Goal: Task Accomplishment & Management: Manage account settings

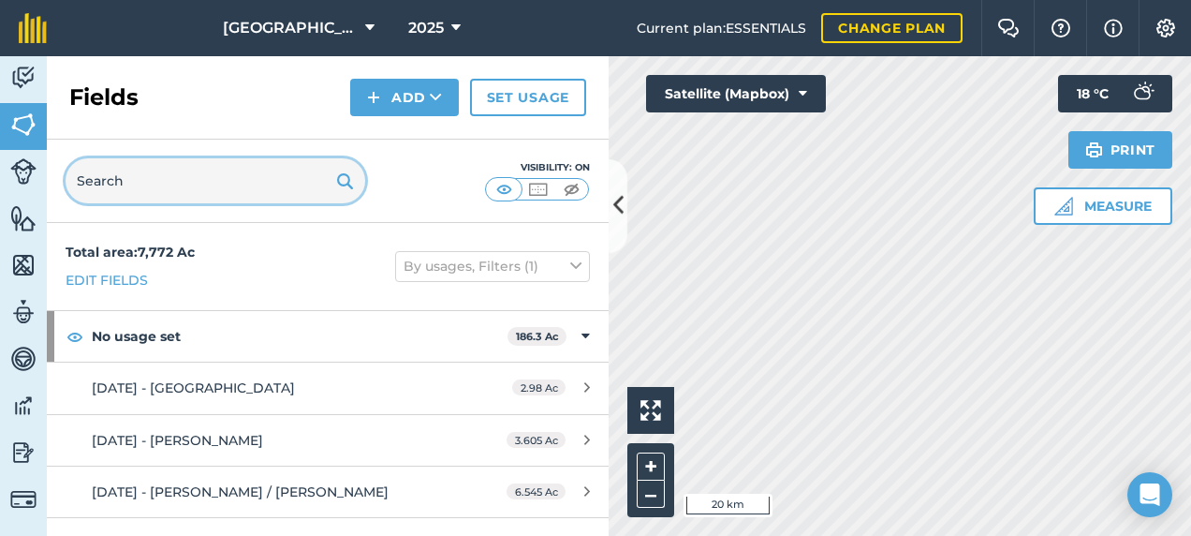
click at [149, 182] on input "text" at bounding box center [216, 180] width 300 height 45
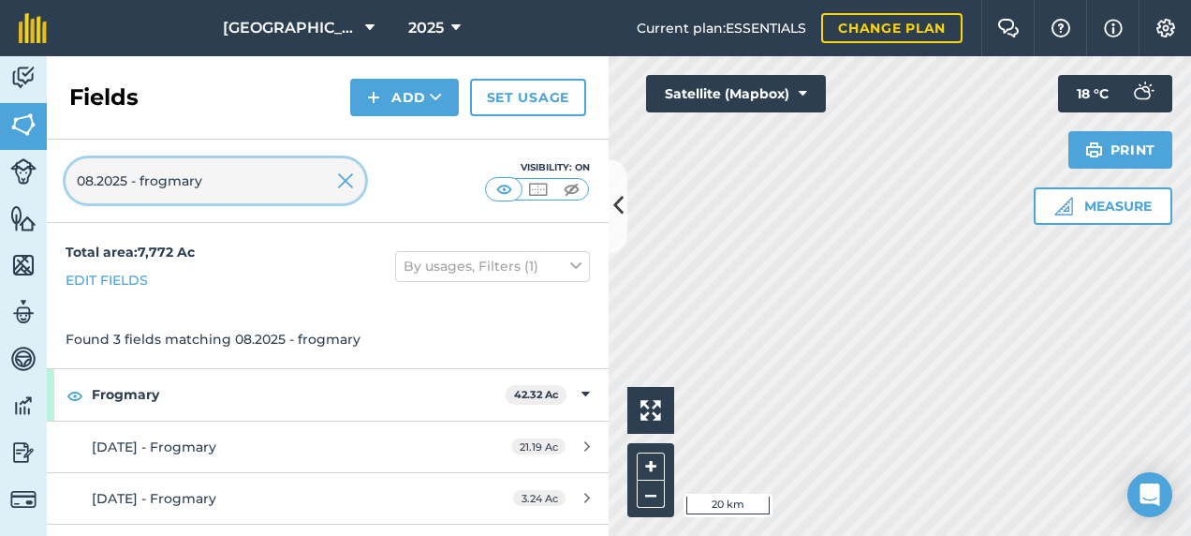
type input "08.2025 - frogmary"
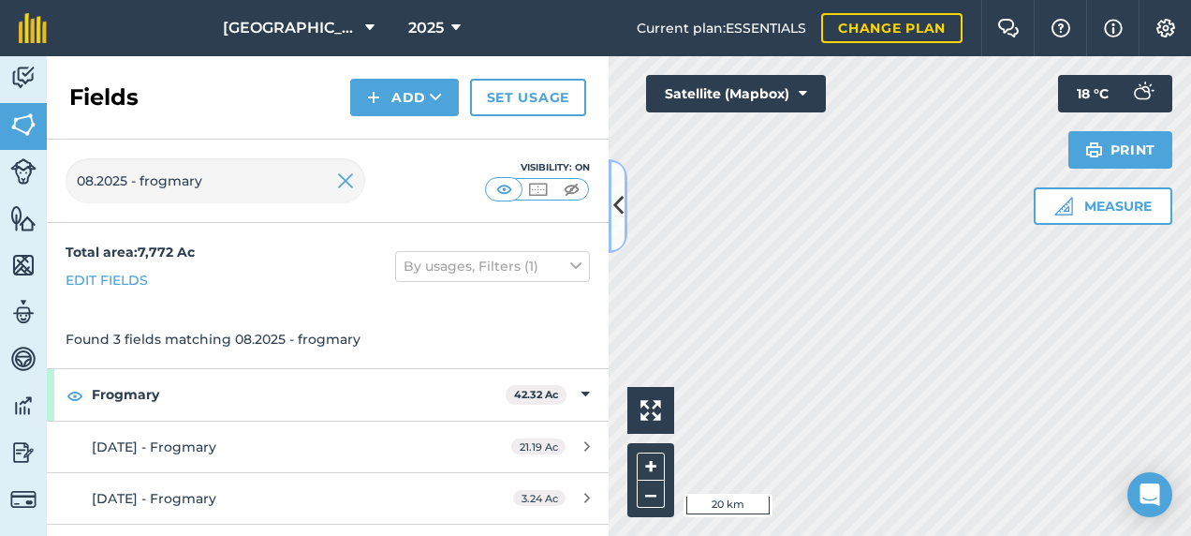
click at [616, 225] on button at bounding box center [618, 206] width 19 height 94
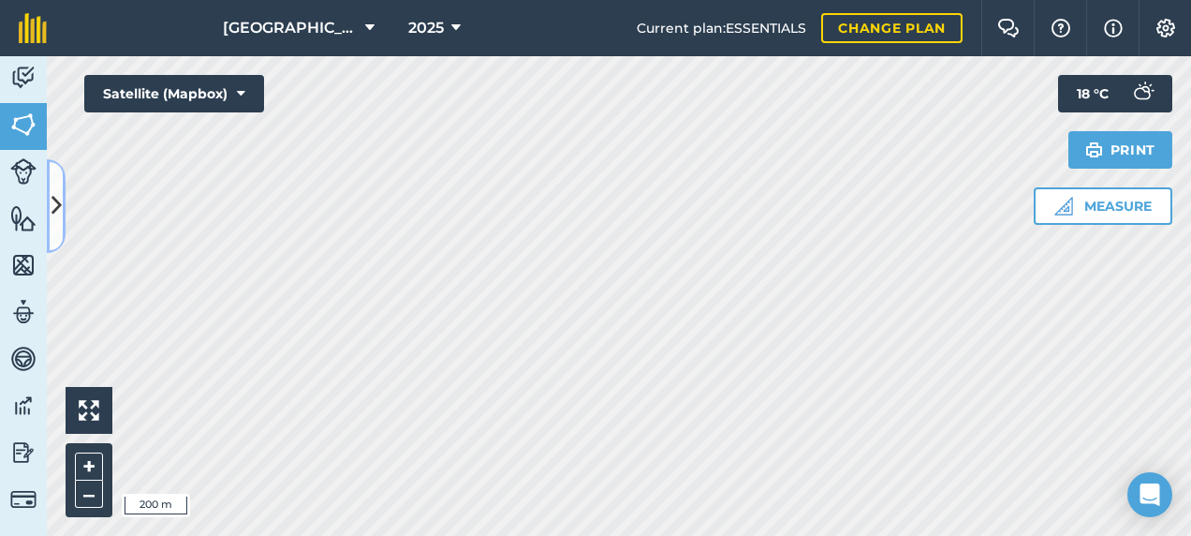
click at [62, 206] on button at bounding box center [56, 206] width 19 height 94
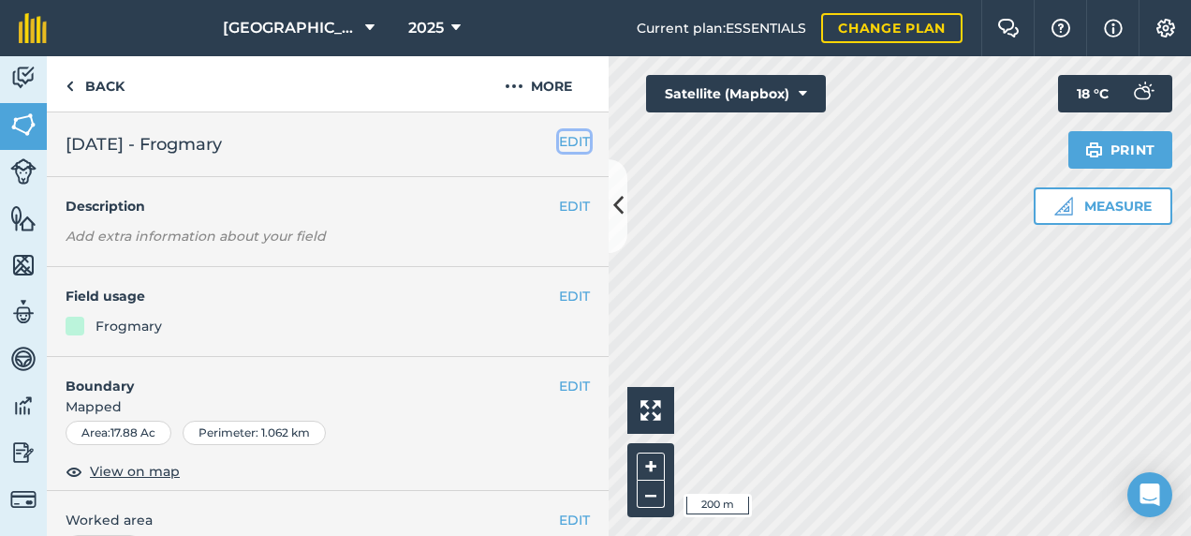
click at [559, 139] on button "EDIT" at bounding box center [574, 141] width 31 height 21
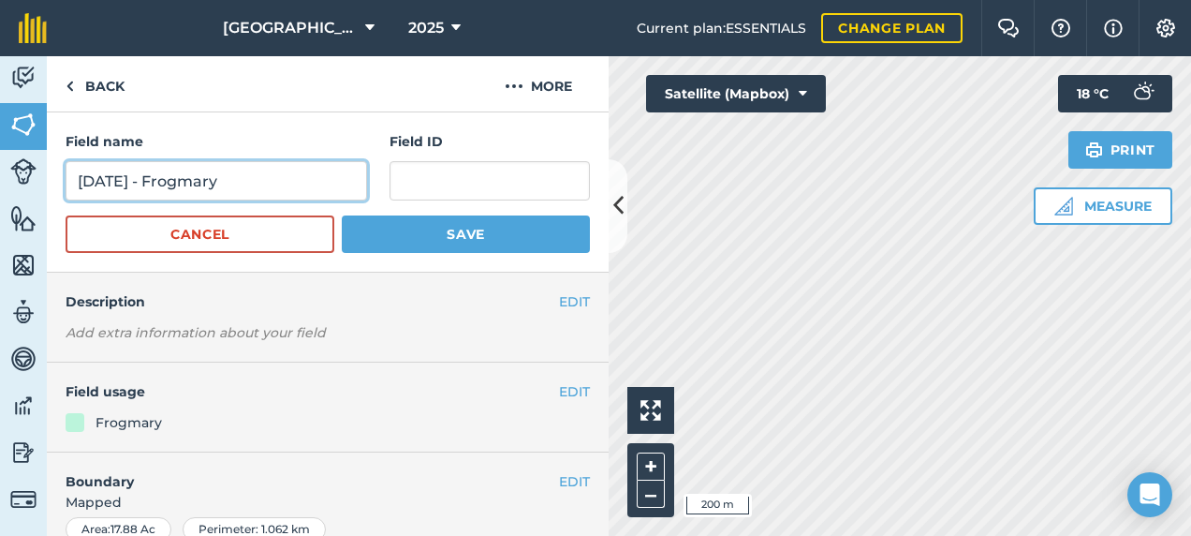
click at [285, 188] on input "[DATE] - Frogmary" at bounding box center [217, 180] width 302 height 39
type input "[DATE] - Frogmary (Straw)"
click at [342, 215] on button "Save" at bounding box center [466, 233] width 248 height 37
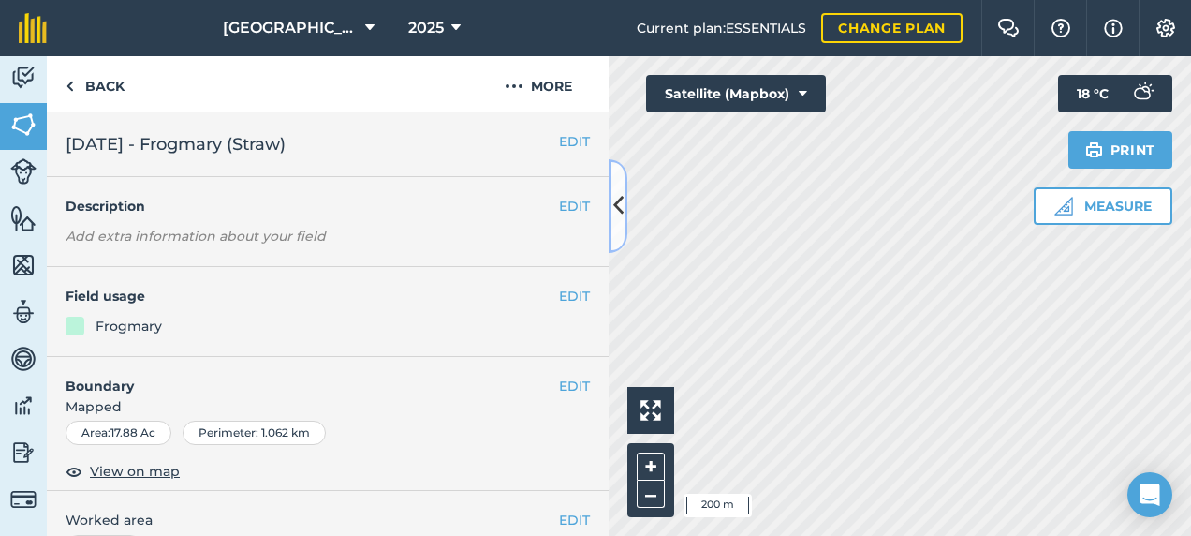
click at [622, 207] on icon at bounding box center [618, 205] width 10 height 33
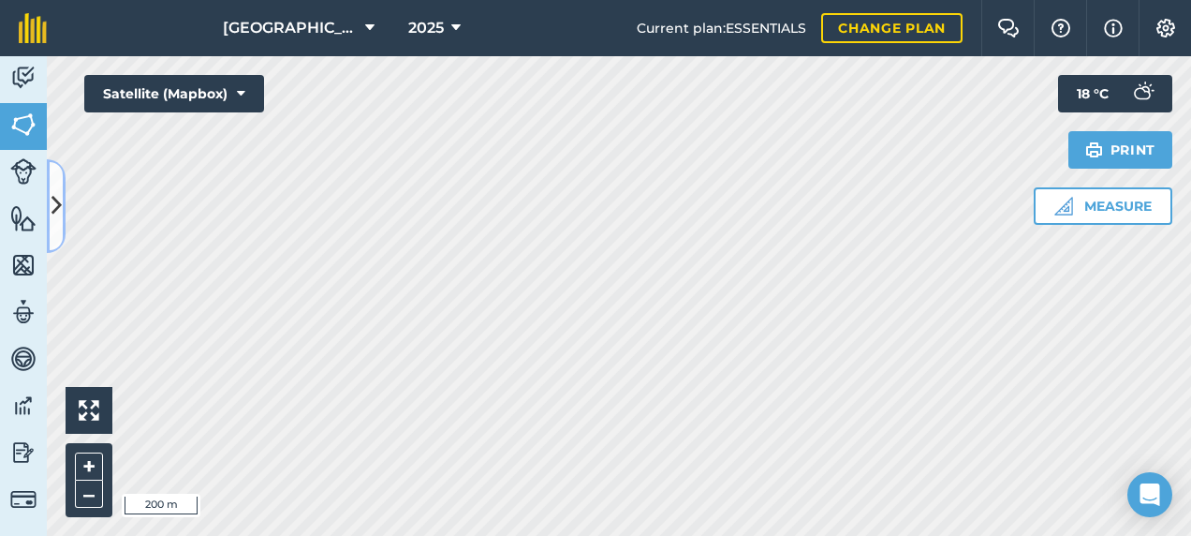
click at [54, 198] on icon at bounding box center [57, 205] width 10 height 33
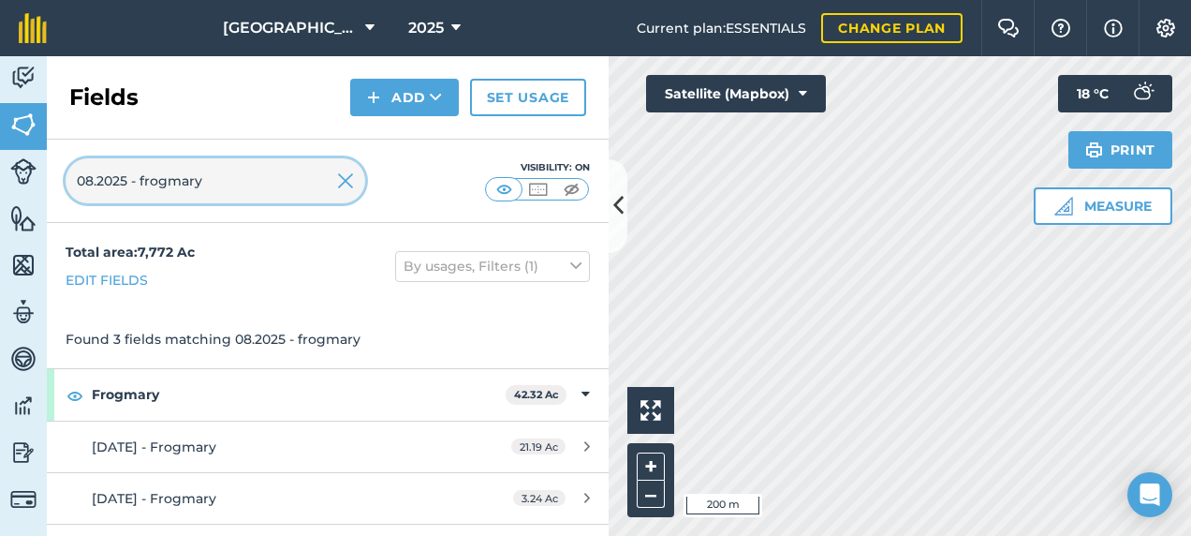
click at [76, 178] on input "08.2025 - frogmary" at bounding box center [216, 180] width 300 height 45
type input "[DATE] - frogmary"
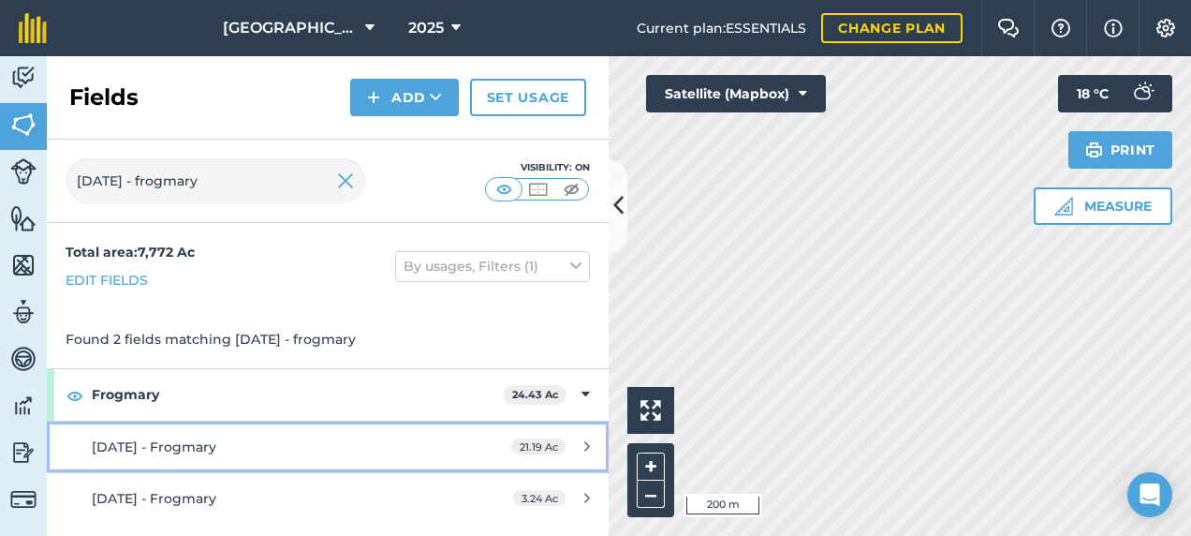
click at [315, 440] on div "[DATE] - Frogmary" at bounding box center [268, 446] width 352 height 21
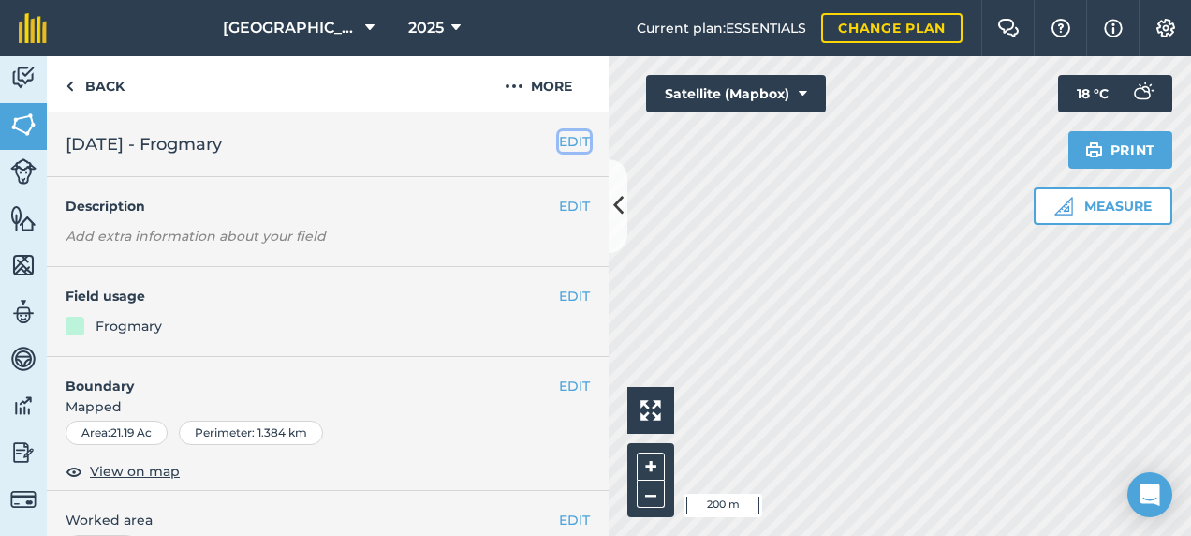
click at [559, 142] on button "EDIT" at bounding box center [574, 141] width 31 height 21
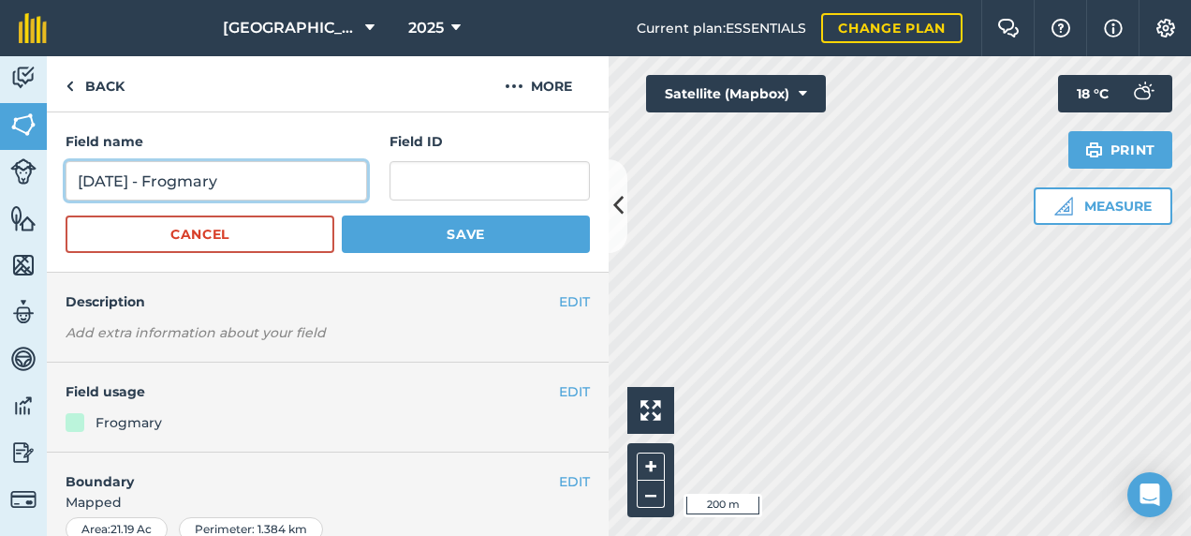
click at [288, 172] on input "[DATE] - Frogmary" at bounding box center [217, 180] width 302 height 39
type input "[DATE] - Frogmary (Straw)"
click at [342, 215] on button "Save" at bounding box center [466, 233] width 248 height 37
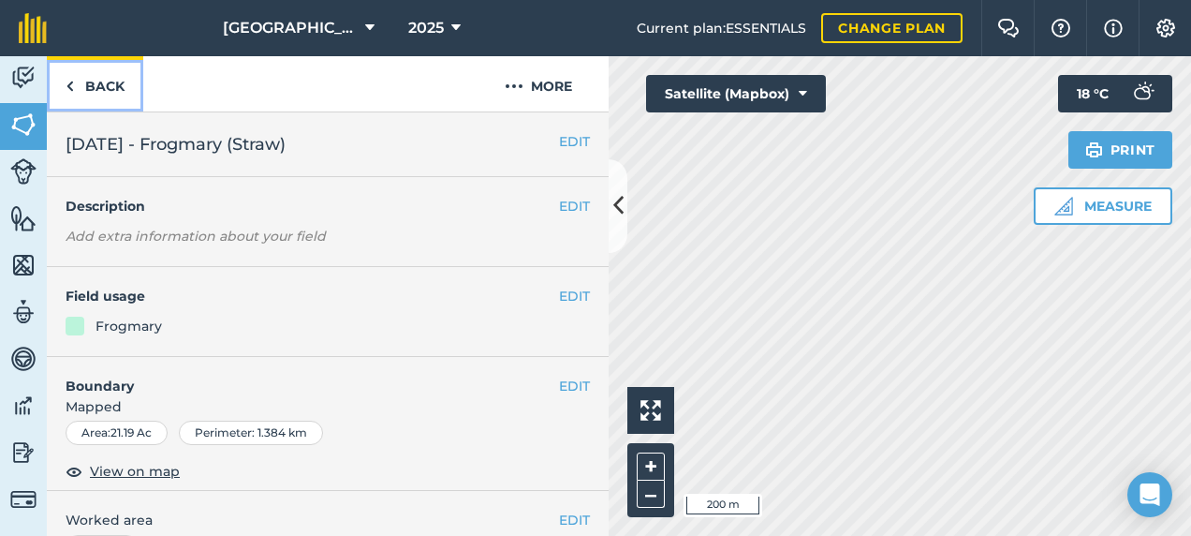
click at [107, 84] on link "Back" at bounding box center [95, 83] width 96 height 55
click at [541, 139] on h2 "[DATE] - Frogmary" at bounding box center [313, 144] width 494 height 26
click at [560, 136] on button "EDIT" at bounding box center [574, 141] width 31 height 21
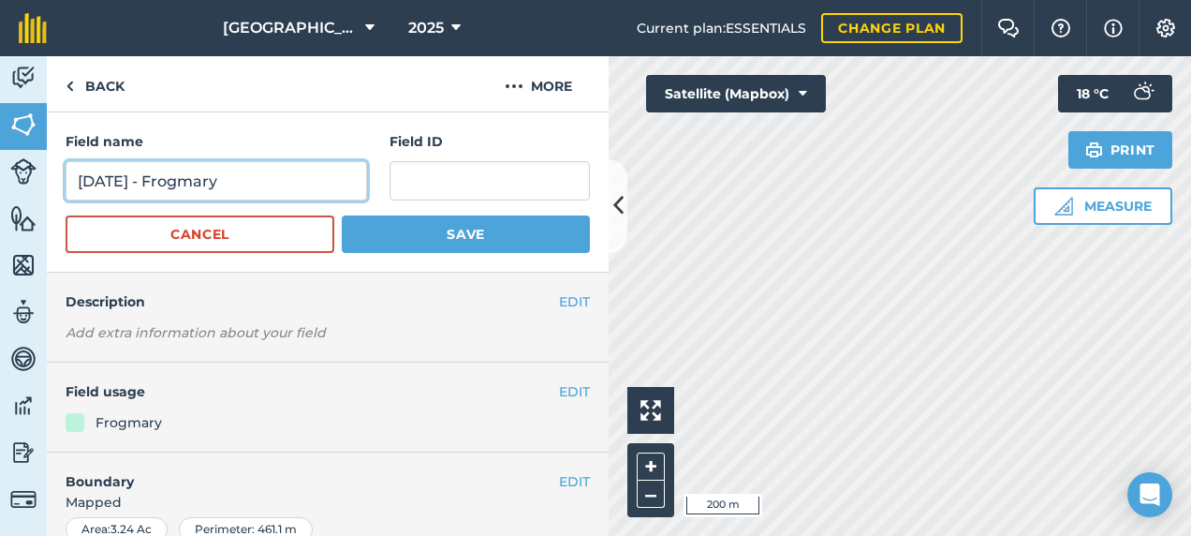
click at [317, 184] on input "[DATE] - Frogmary" at bounding box center [217, 180] width 302 height 39
type input "[DATE] - Frogmary (Straw)"
click at [342, 215] on button "Save" at bounding box center [466, 233] width 248 height 37
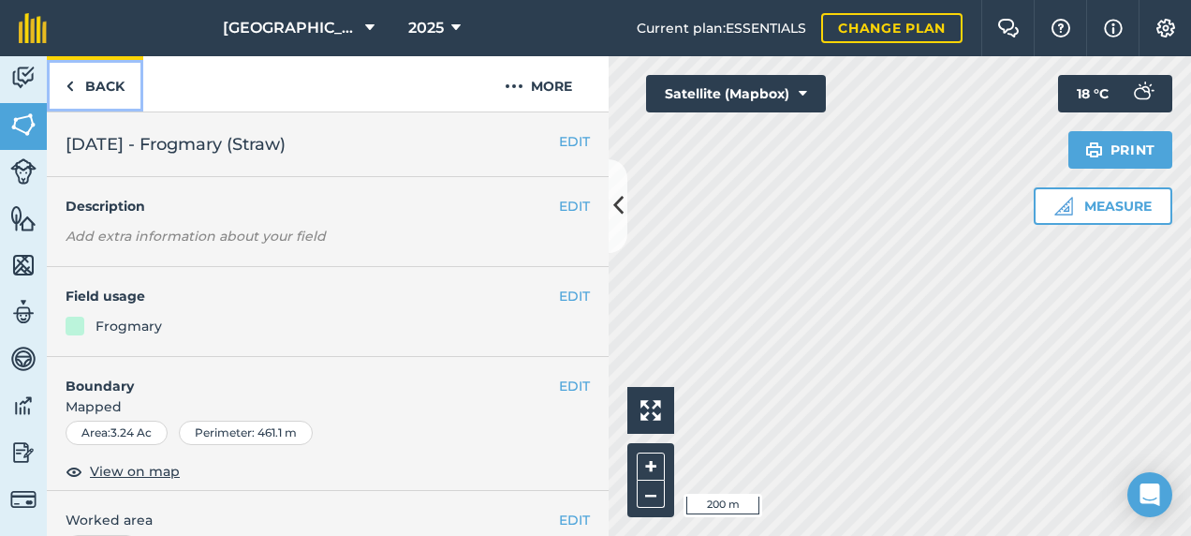
click at [98, 88] on link "Back" at bounding box center [95, 83] width 96 height 55
click at [99, 91] on link "Back" at bounding box center [95, 83] width 96 height 55
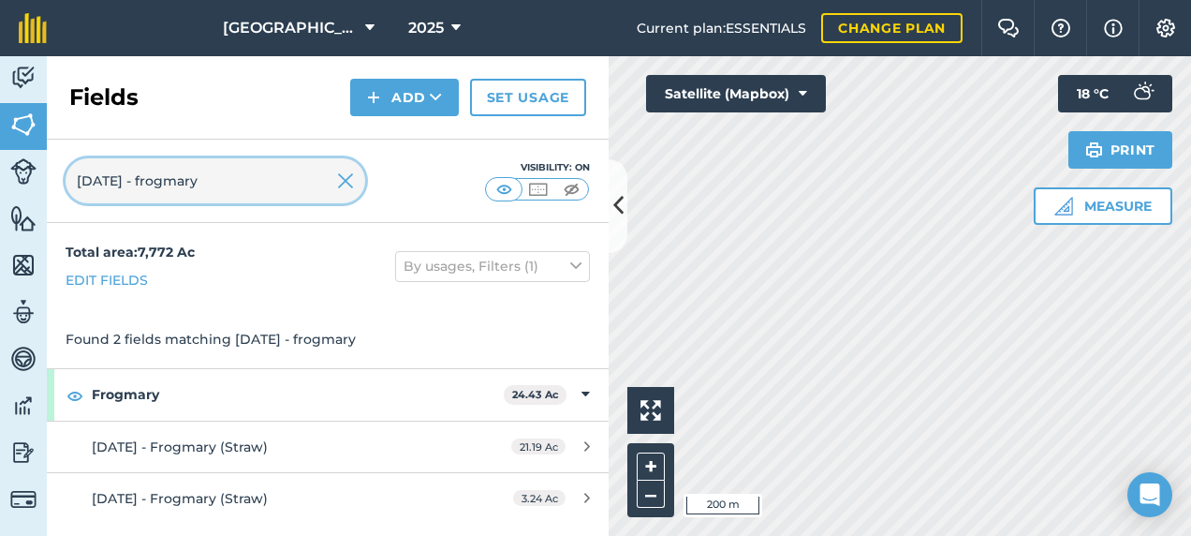
drag, startPoint x: 239, startPoint y: 197, endPoint x: -4, endPoint y: 202, distance: 242.6
click at [0, 202] on html "Footlands Farm 2025 Current plan : ESSENTIALS Change plan Farm Chat Help Info S…" at bounding box center [595, 268] width 1191 height 536
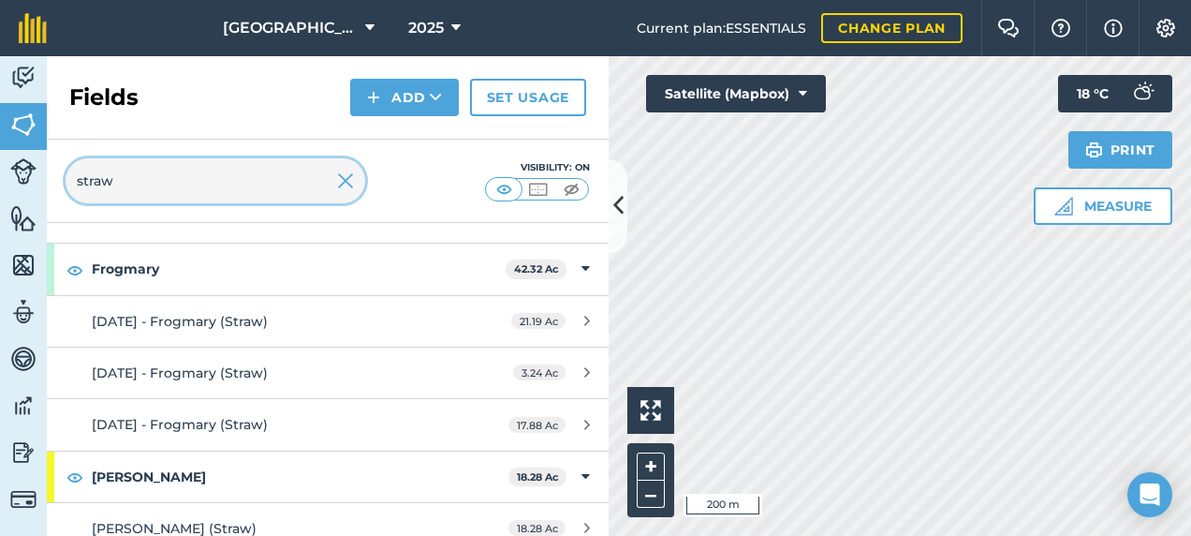
scroll to position [140, 0]
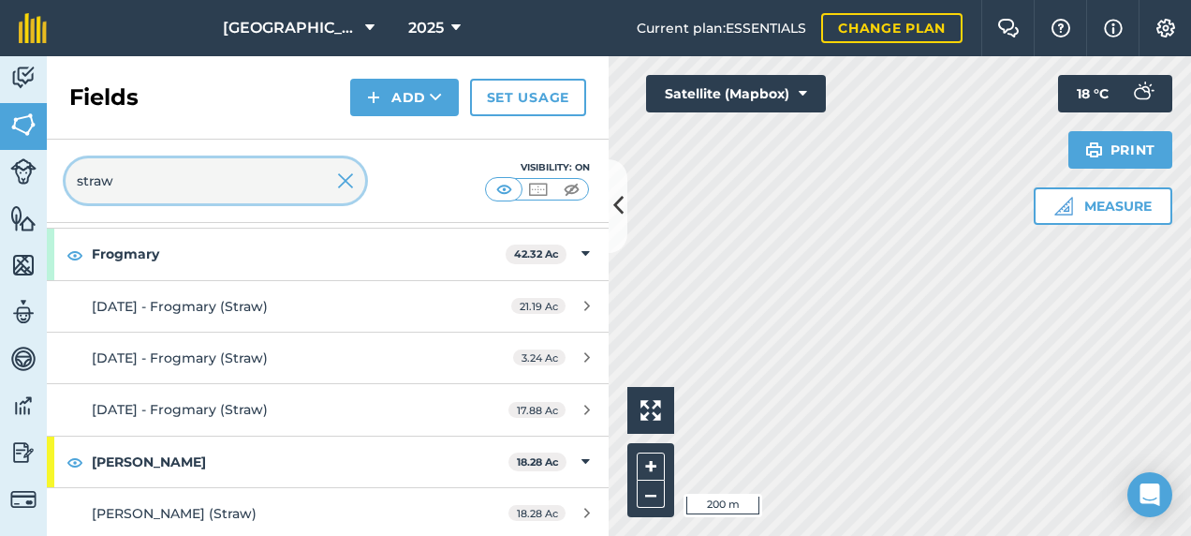
type input "straw"
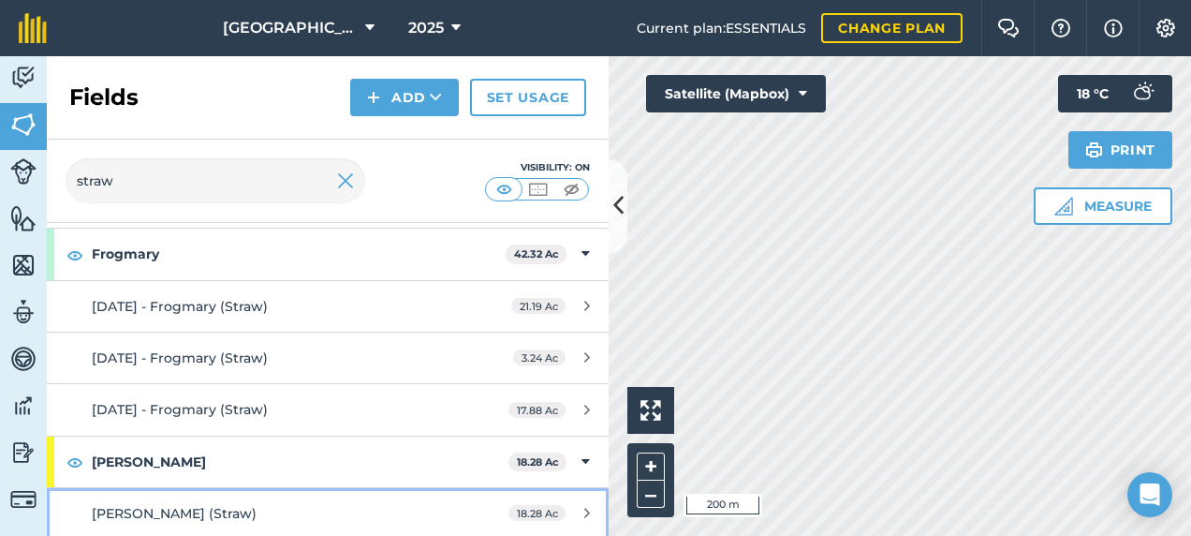
click at [303, 503] on div "[PERSON_NAME] (Straw)" at bounding box center [268, 513] width 352 height 21
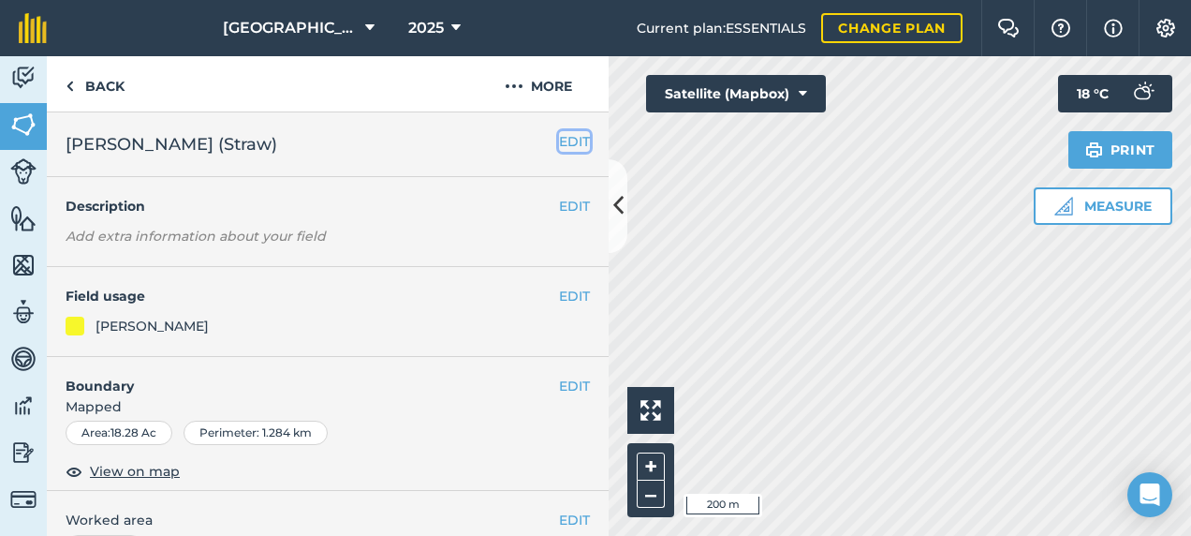
click at [559, 140] on button "EDIT" at bounding box center [574, 141] width 31 height 21
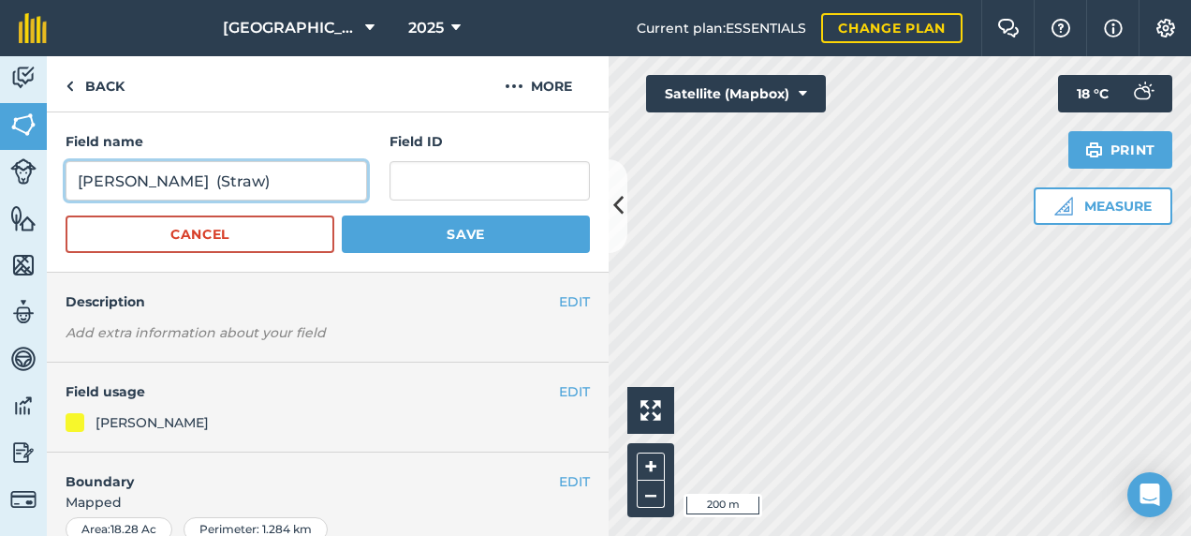
drag, startPoint x: 137, startPoint y: 177, endPoint x: 620, endPoint y: 227, distance: 485.8
click at [609, 227] on div "Back More Field name [PERSON_NAME] (Straw) Field ID Cancel Save EDIT Descriptio…" at bounding box center [328, 296] width 562 height 480
click at [162, 160] on div "Field name [PERSON_NAME] (Straw)" at bounding box center [217, 165] width 302 height 69
drag, startPoint x: 135, startPoint y: 178, endPoint x: 314, endPoint y: 186, distance: 179.1
click at [314, 186] on input "[PERSON_NAME] (Straw)" at bounding box center [217, 180] width 302 height 39
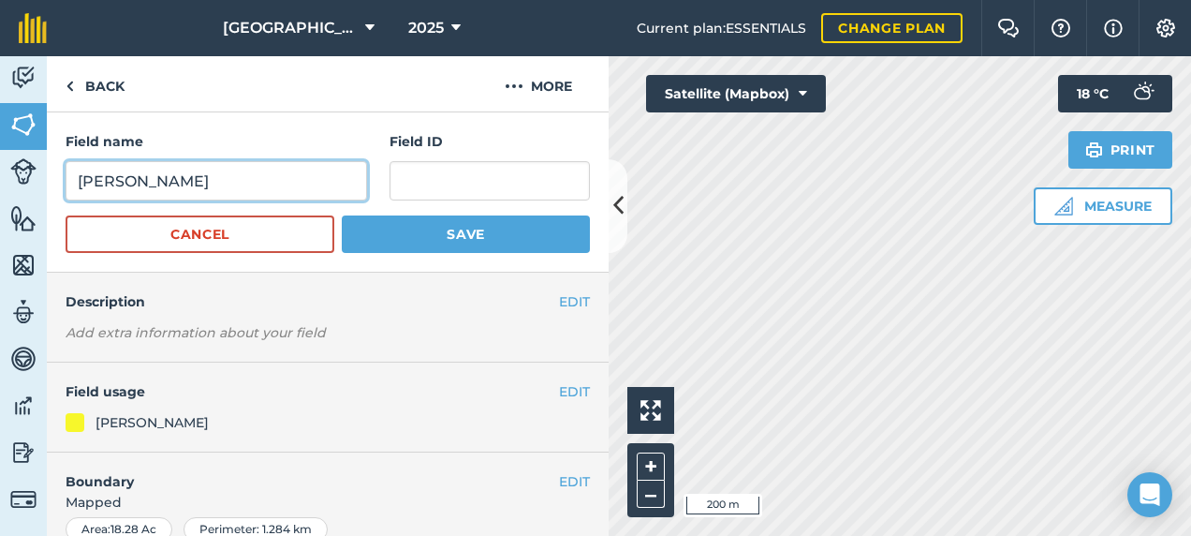
type input "[PERSON_NAME]"
click at [342, 215] on button "Save" at bounding box center [466, 233] width 248 height 37
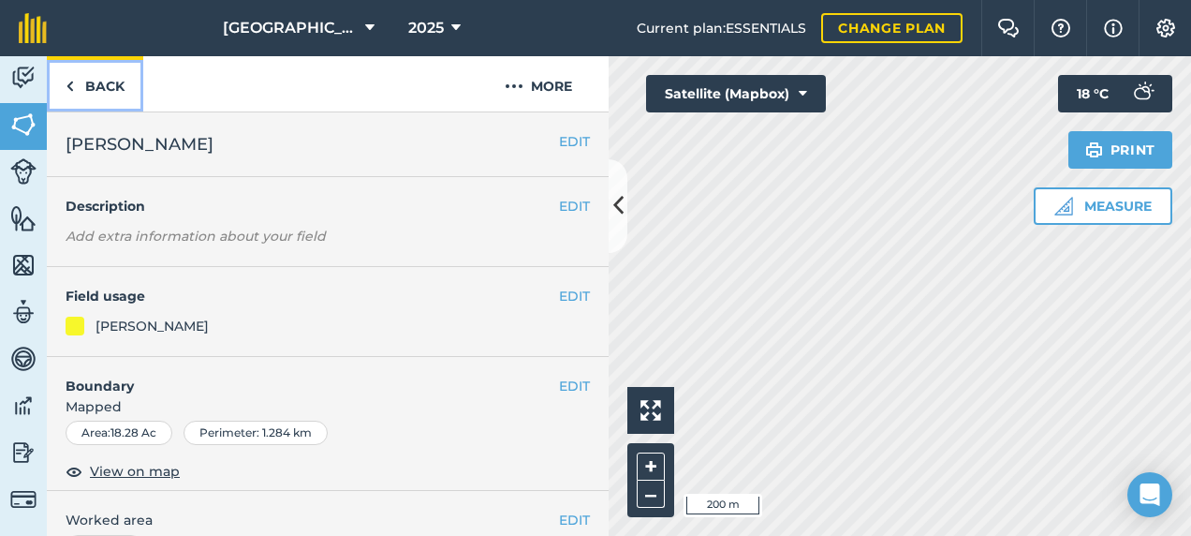
click at [140, 77] on link "Back" at bounding box center [95, 83] width 96 height 55
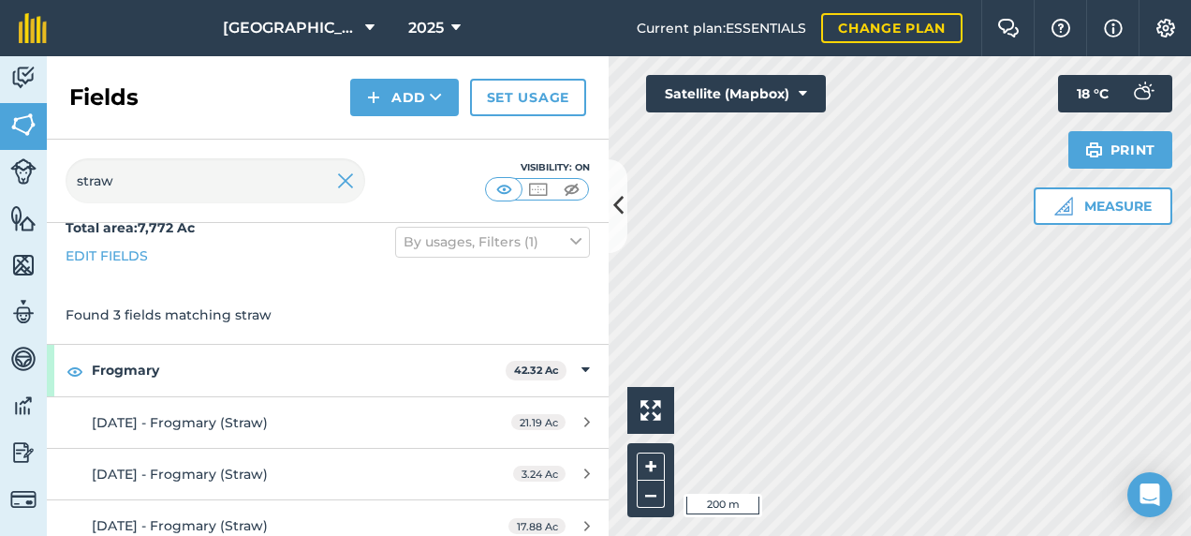
scroll to position [37, 0]
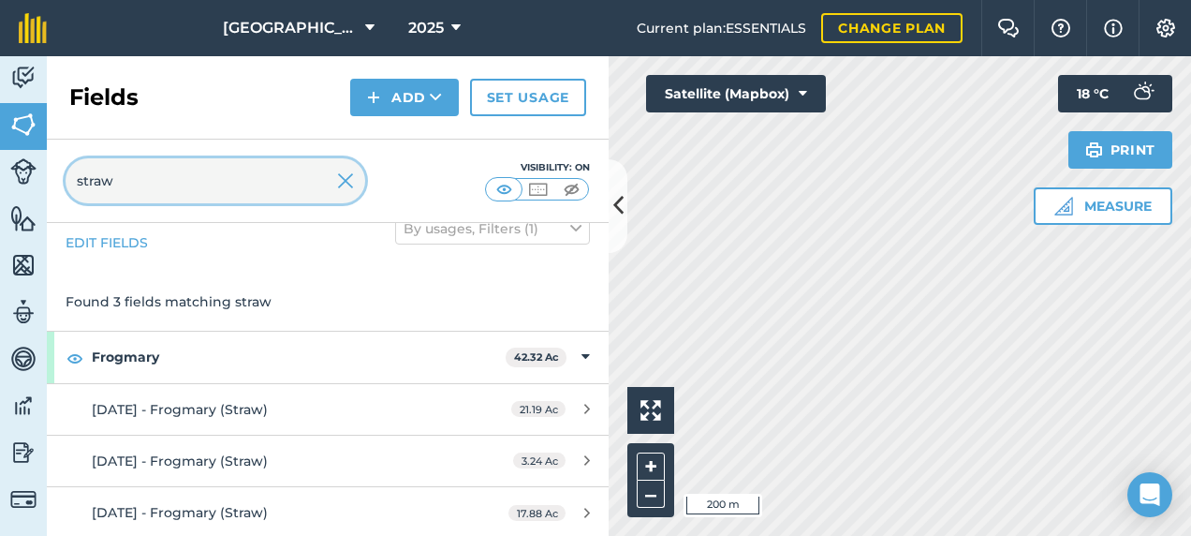
click at [170, 180] on input "straw" at bounding box center [216, 180] width 300 height 45
drag, startPoint x: 219, startPoint y: 158, endPoint x: 65, endPoint y: 185, distance: 156.7
click at [25, 169] on div "Activity Fields Livestock Features Maps Team Vehicles Data Reporting Billing Tu…" at bounding box center [595, 296] width 1191 height 480
type input "26.07"
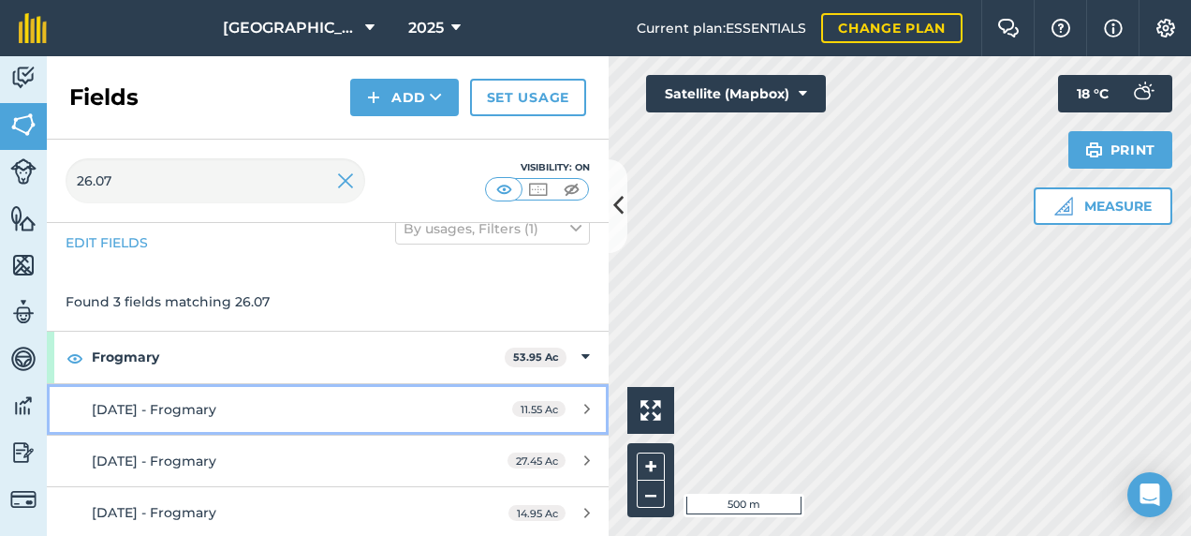
click at [388, 406] on div "[DATE] - Frogmary" at bounding box center [268, 409] width 352 height 21
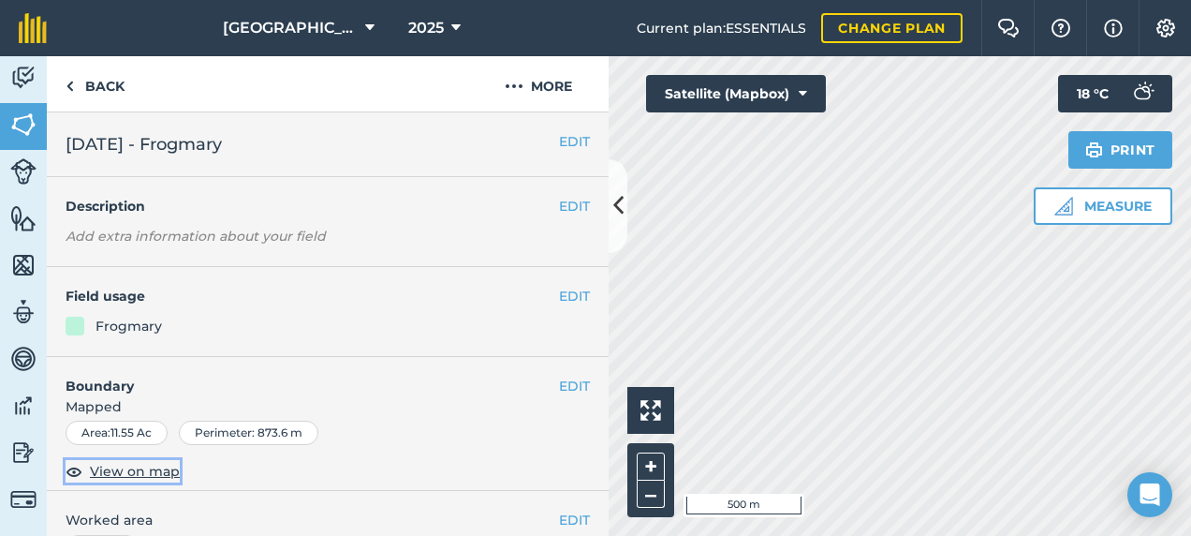
click at [115, 470] on span "View on map" at bounding box center [135, 471] width 90 height 21
click at [618, 228] on button at bounding box center [618, 206] width 19 height 94
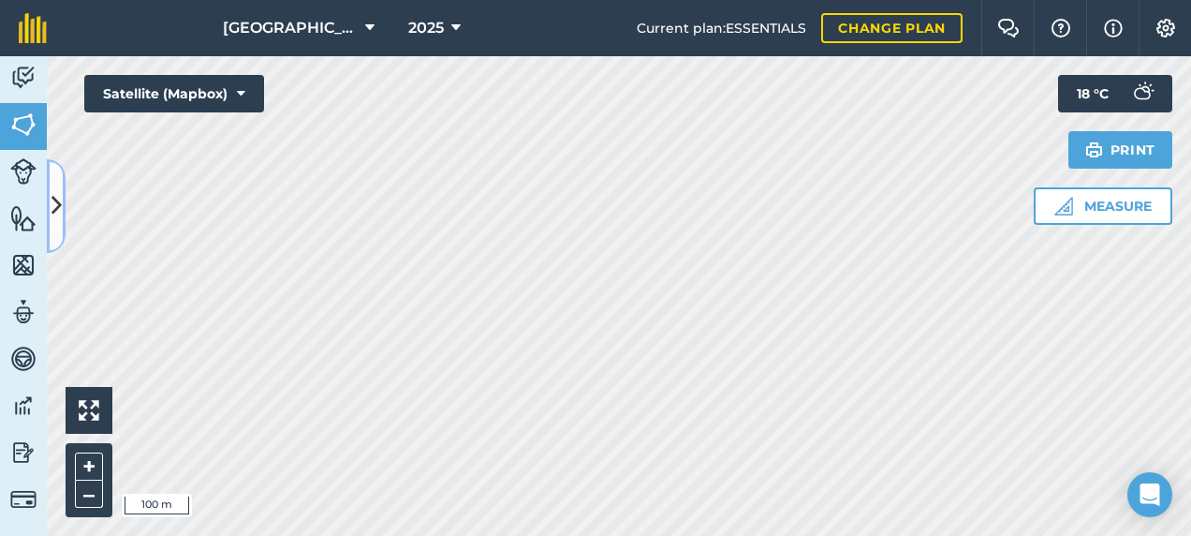
click at [61, 208] on icon at bounding box center [57, 205] width 10 height 33
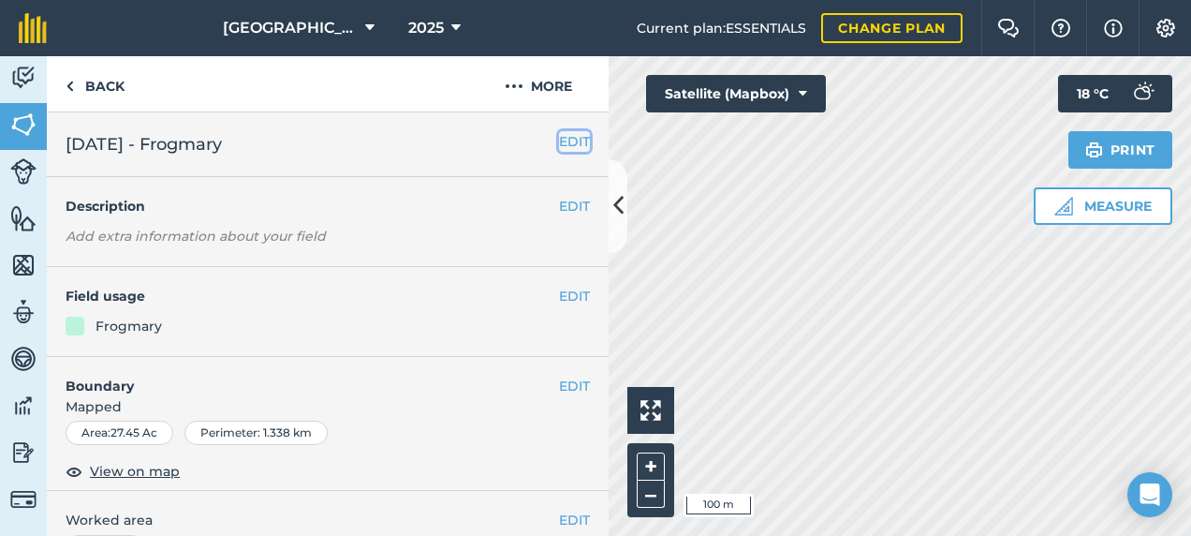
click at [559, 142] on button "EDIT" at bounding box center [574, 141] width 31 height 21
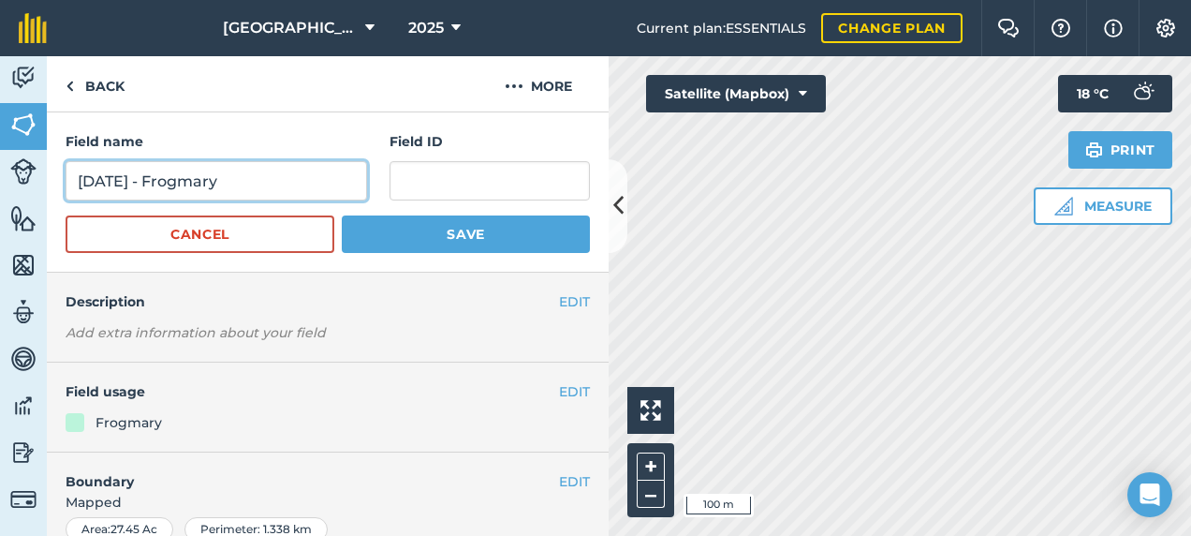
click at [296, 185] on input "[DATE] - Frogmary" at bounding box center [217, 180] width 302 height 39
type input "[DATE] - Frogmary (Straw)"
click at [342, 215] on button "Save" at bounding box center [466, 233] width 248 height 37
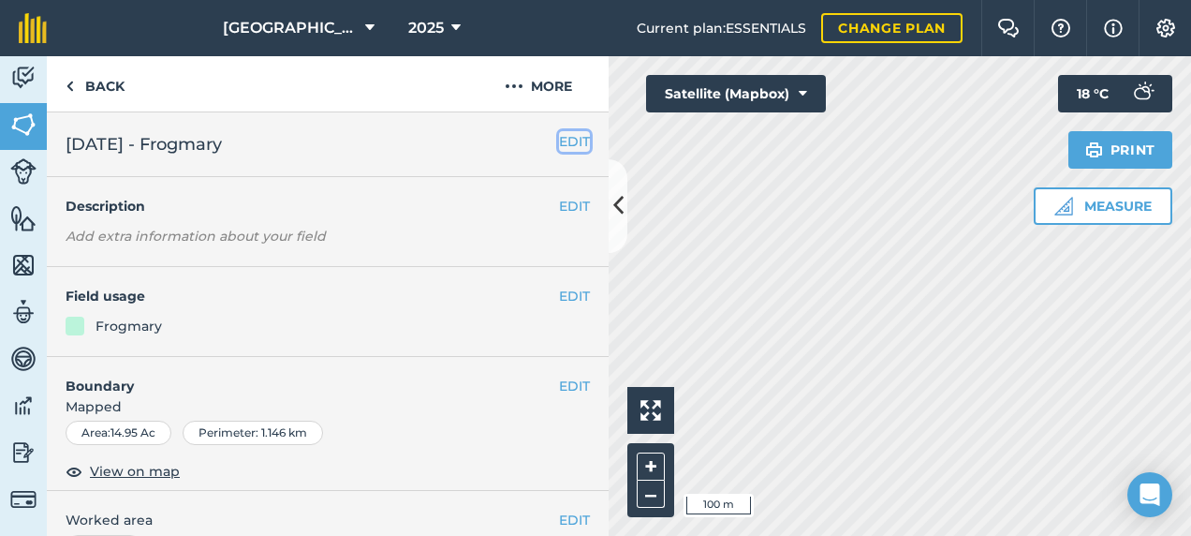
click at [559, 143] on button "EDIT" at bounding box center [574, 141] width 31 height 21
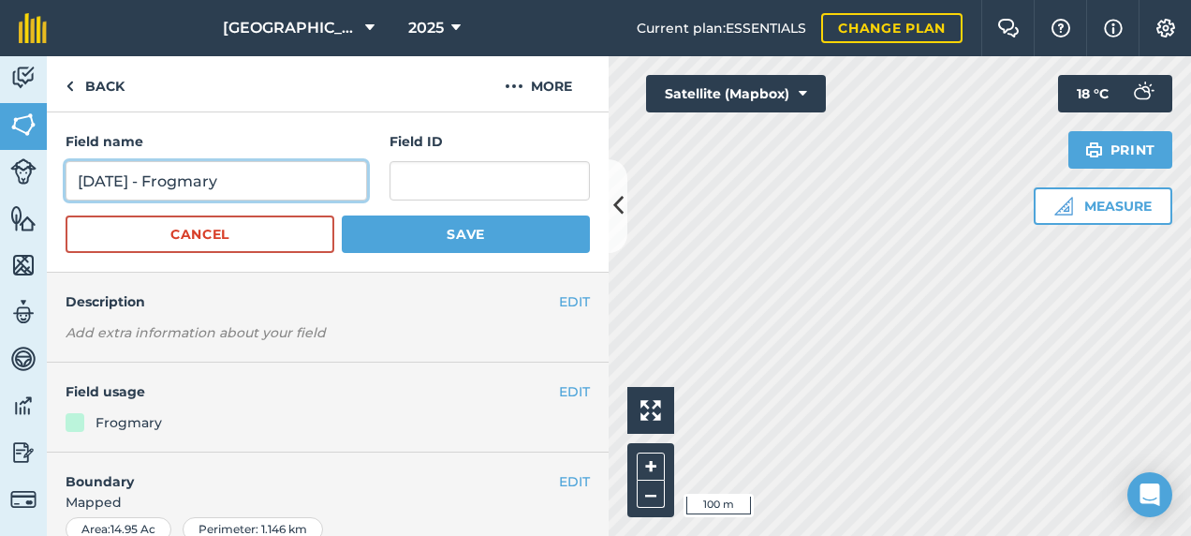
click at [277, 178] on input "[DATE] - Frogmary" at bounding box center [217, 180] width 302 height 39
type input "[DATE] - Frogmary (Straw)"
click at [342, 215] on button "Save" at bounding box center [466, 233] width 248 height 37
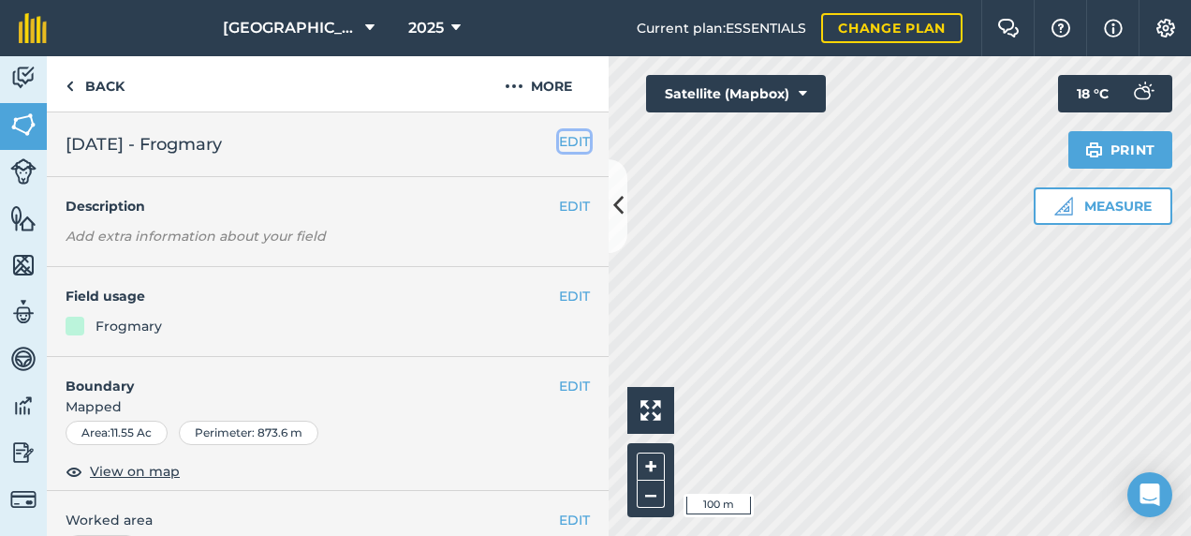
click at [559, 139] on button "EDIT" at bounding box center [574, 141] width 31 height 21
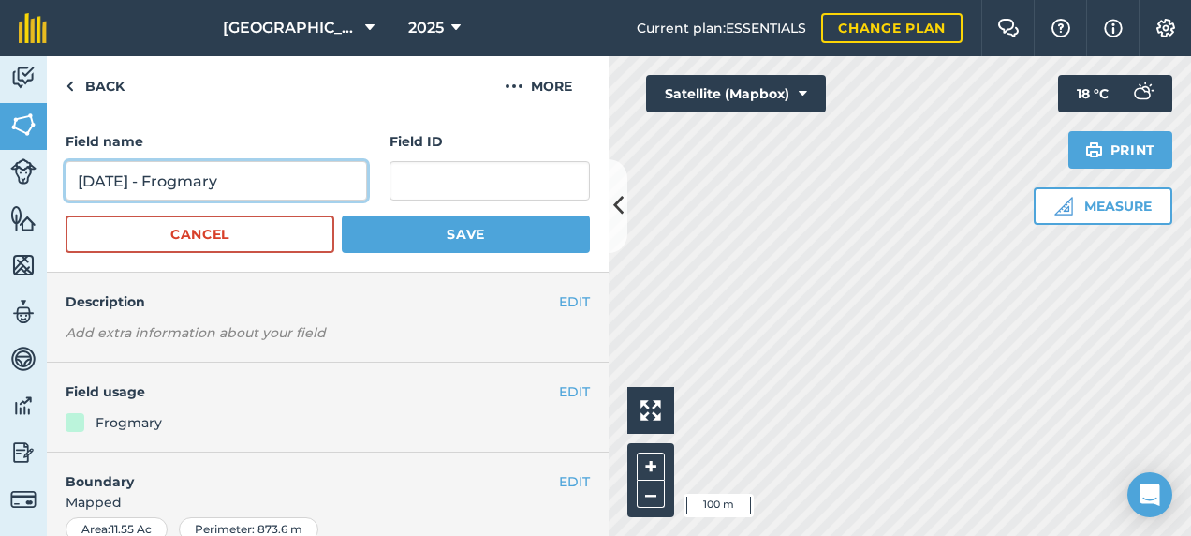
click at [284, 176] on input "[DATE] - Frogmary" at bounding box center [217, 180] width 302 height 39
type input "[DATE] - Frogmary (Straw)"
click at [342, 215] on button "Save" at bounding box center [466, 233] width 248 height 37
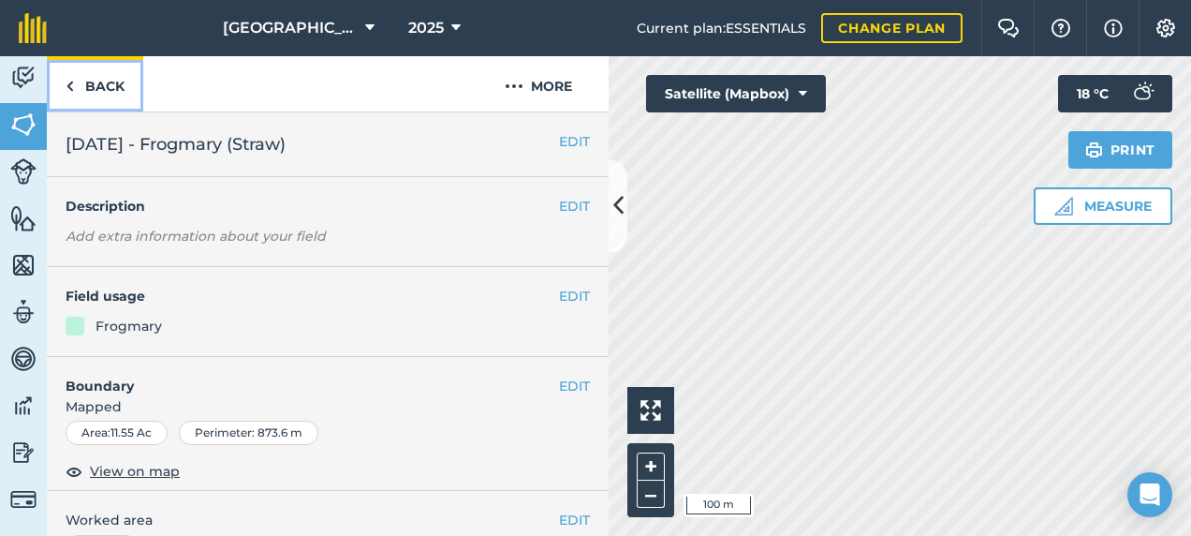
click at [79, 92] on link "Back" at bounding box center [95, 83] width 96 height 55
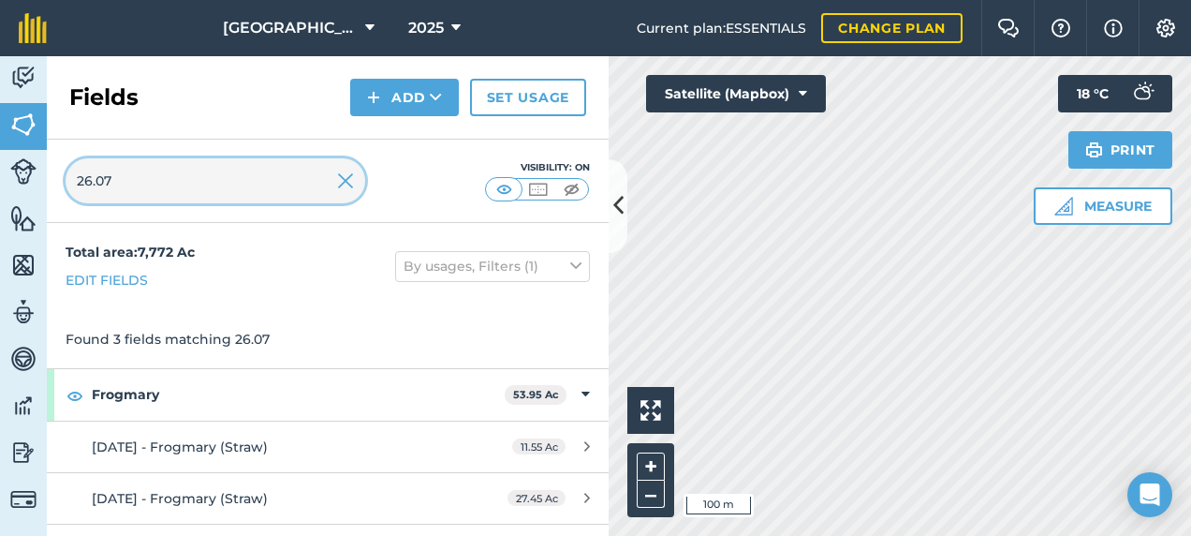
drag, startPoint x: 119, startPoint y: 192, endPoint x: 0, endPoint y: 193, distance: 118.9
click at [0, 193] on html "Footlands Farm 2025 Current plan : ESSENTIALS Change plan Farm Chat Help Info S…" at bounding box center [595, 268] width 1191 height 536
type input "straw"
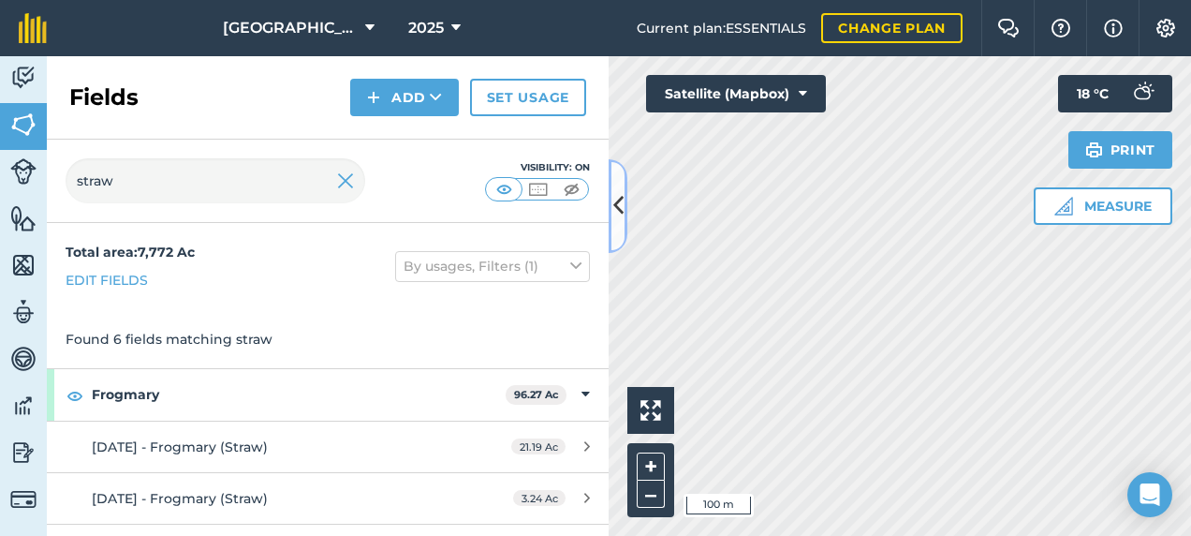
click at [624, 212] on button at bounding box center [618, 206] width 19 height 94
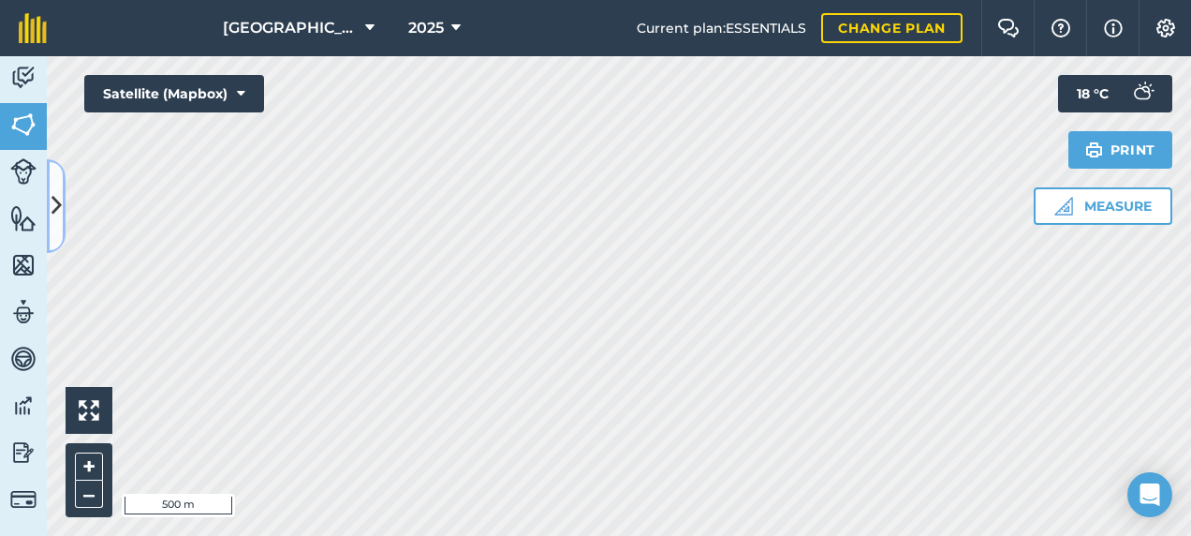
click at [56, 182] on button at bounding box center [56, 206] width 19 height 94
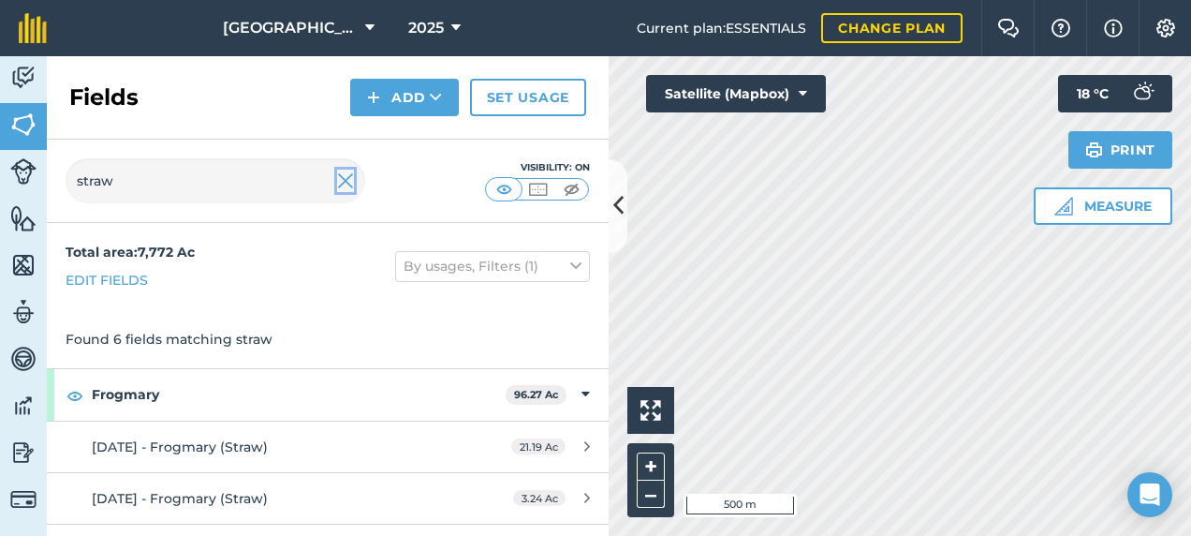
click at [346, 185] on img at bounding box center [345, 181] width 17 height 22
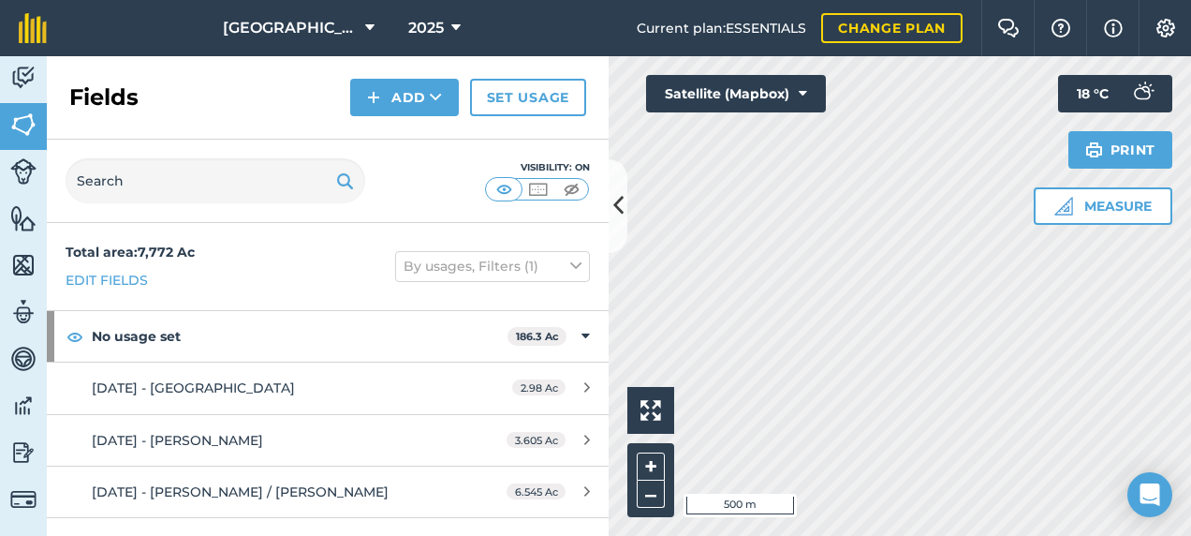
click at [353, 183] on img at bounding box center [345, 181] width 18 height 22
click at [614, 194] on icon at bounding box center [618, 205] width 10 height 33
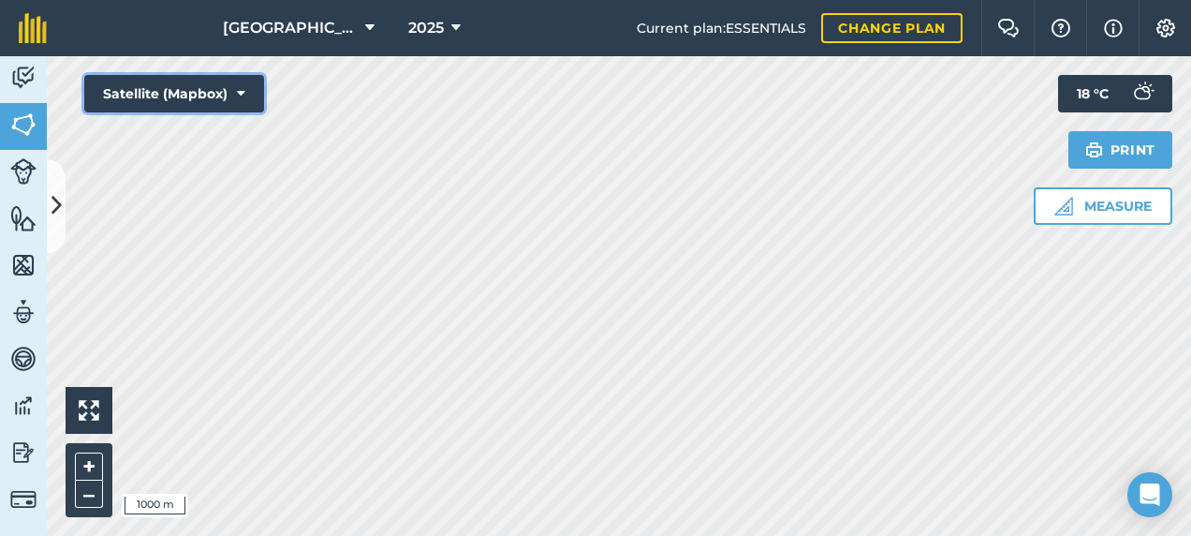
click at [240, 97] on icon at bounding box center [241, 93] width 8 height 19
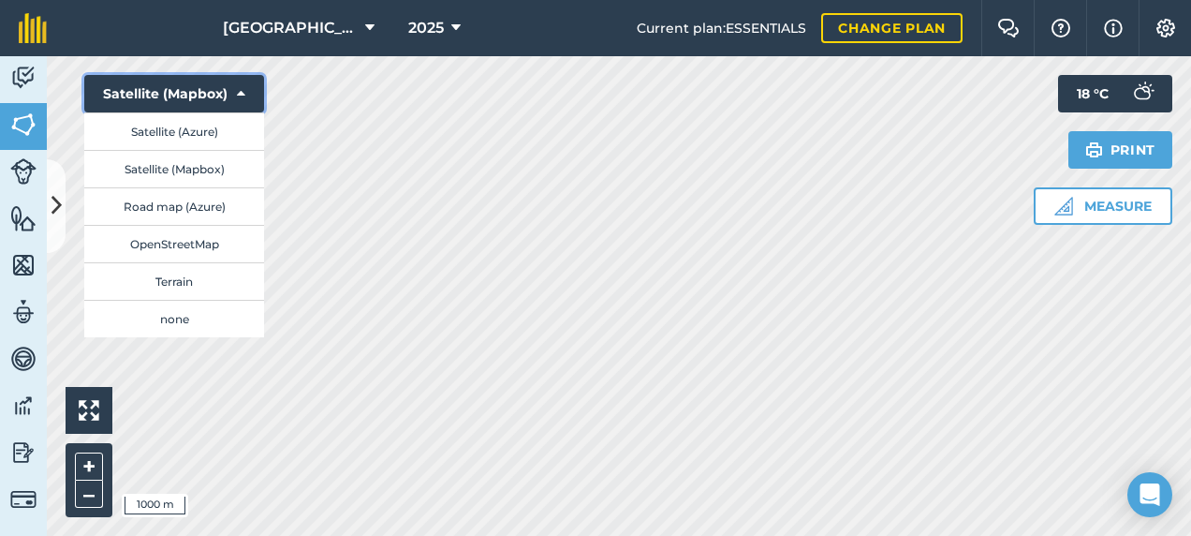
click at [240, 97] on icon at bounding box center [241, 93] width 8 height 19
